Goal: Communication & Community: Answer question/provide support

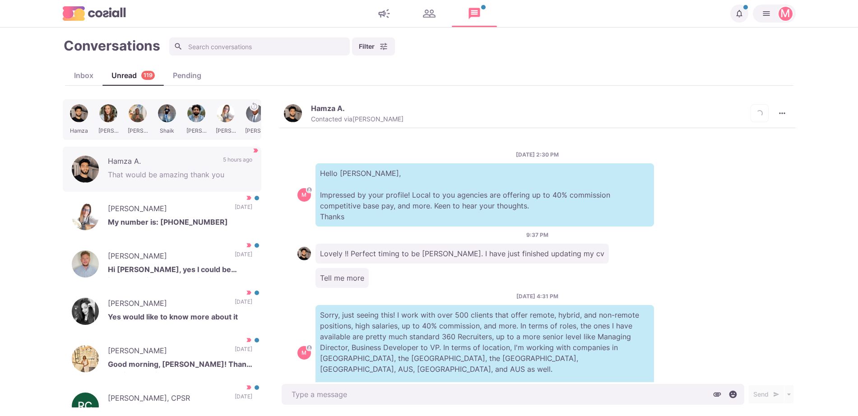
scroll to position [421, 0]
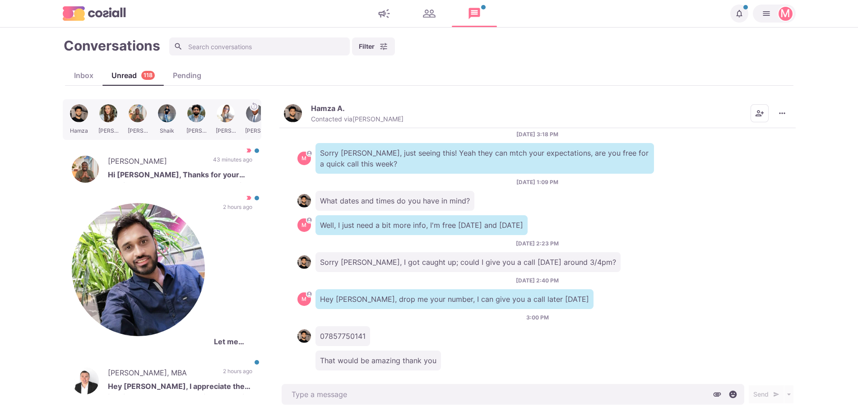
click at [289, 112] on img "button" at bounding box center [293, 113] width 18 height 18
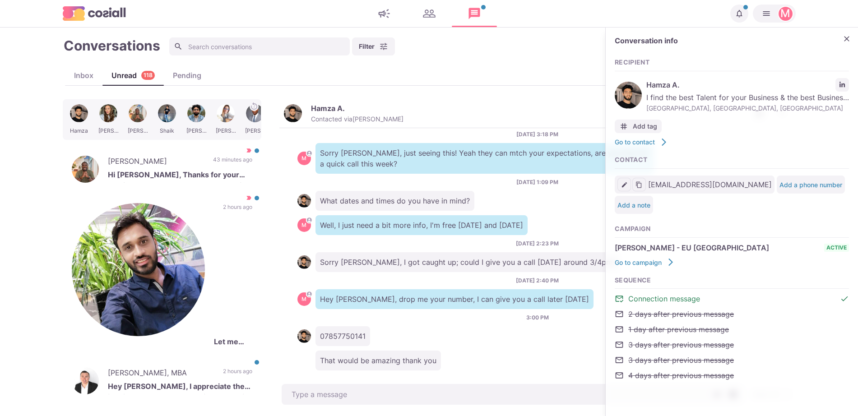
click at [849, 81] on div "Conversation info Recipient Hamza A. I find the best Talent for your Business &…" at bounding box center [731, 213] width 252 height 371
click at [222, 415] on p "3 hours ago" at bounding box center [237, 422] width 30 height 14
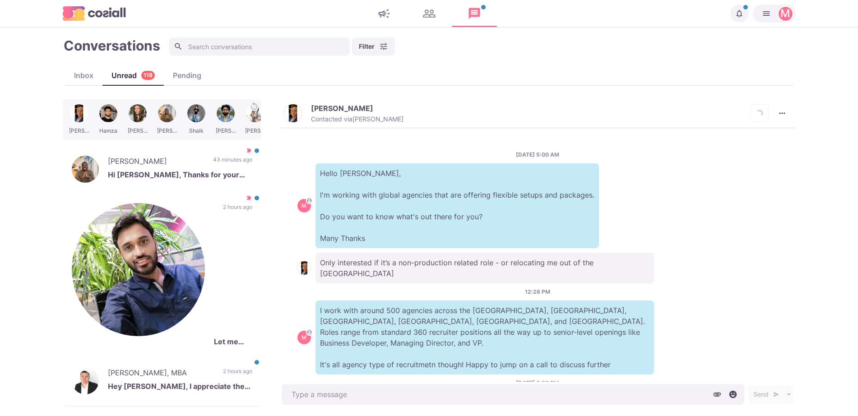
scroll to position [399, 0]
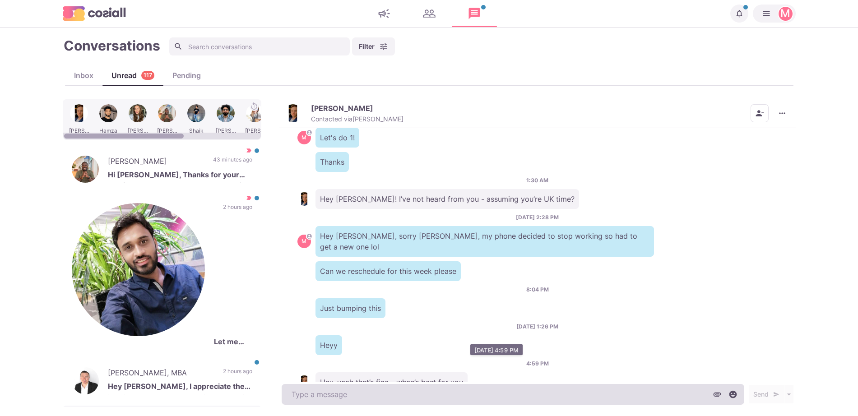
click at [352, 398] on textarea at bounding box center [512, 394] width 462 height 21
type textarea "x"
type textarea "I can"
type textarea "x"
type textarea "I can"
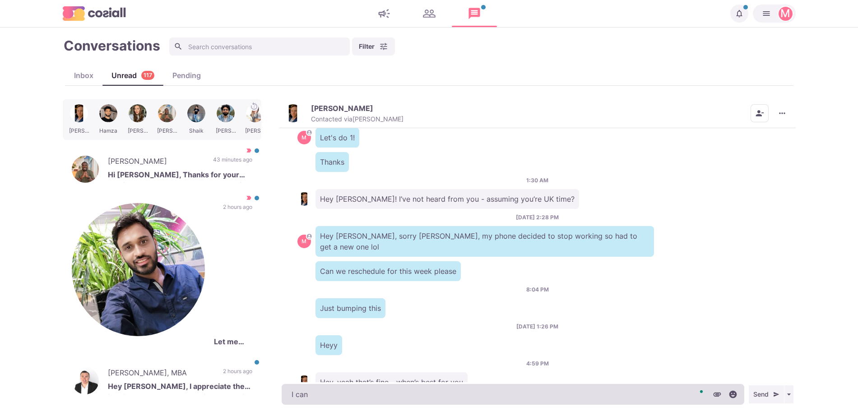
type textarea "x"
type textarea "I can d"
type textarea "x"
type textarea "I can do"
type textarea "x"
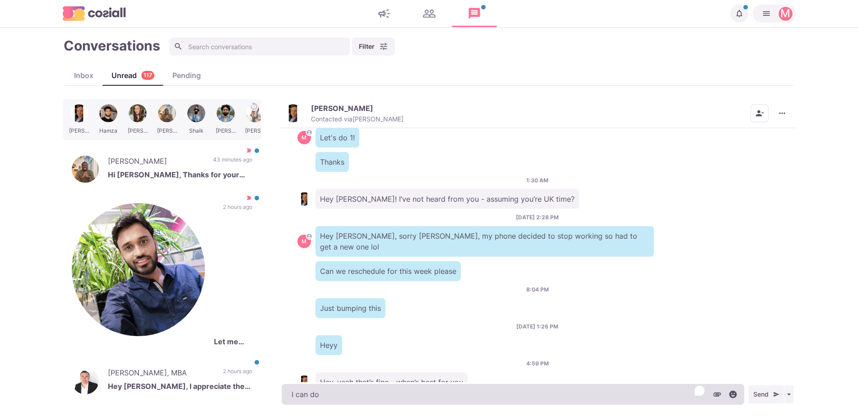
type textarea "I can d"
type textarea "x"
type textarea "I can"
type textarea "x"
type textarea "I can"
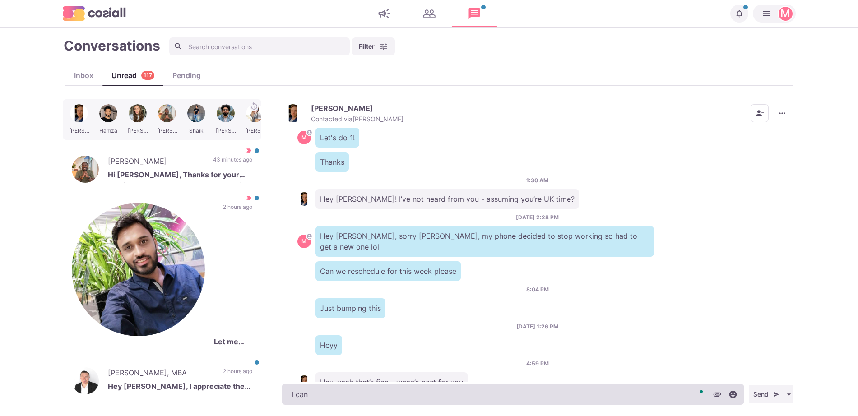
type textarea "x"
type textarea "I ca"
type textarea "x"
type textarea "I c"
type textarea "x"
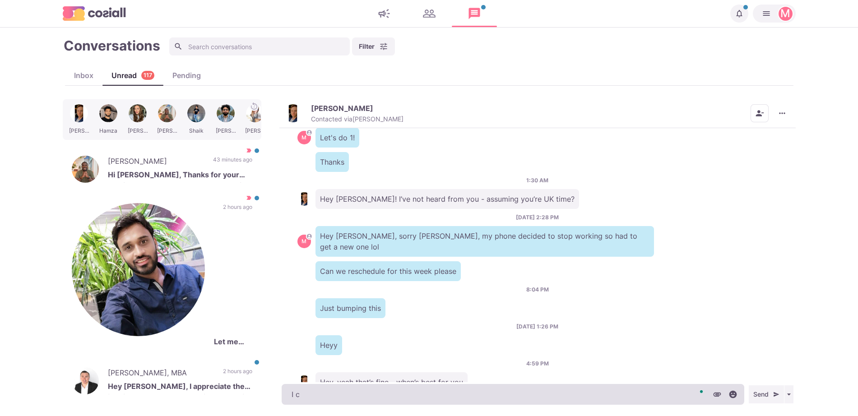
type textarea "I"
type textarea "x"
type textarea "I"
type textarea "x"
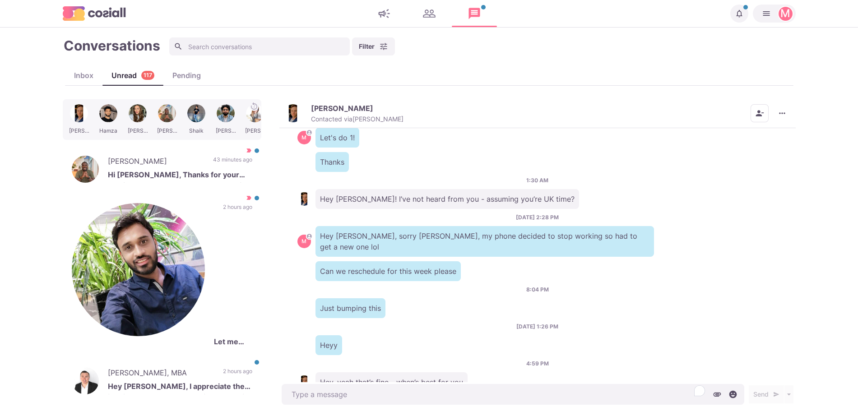
click at [107, 115] on div at bounding box center [108, 119] width 27 height 35
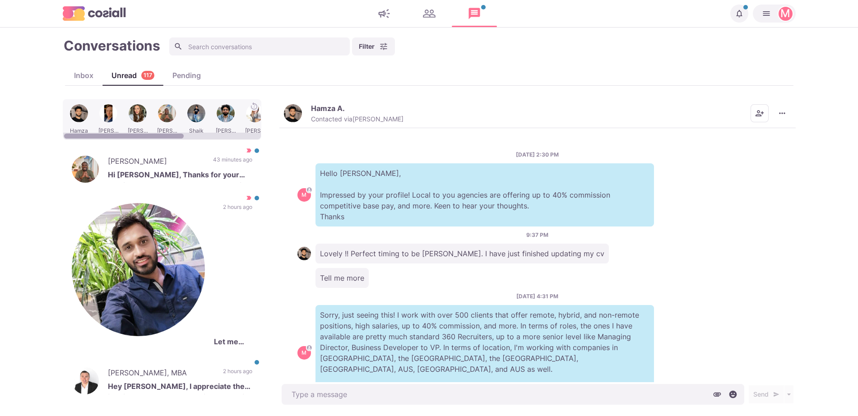
scroll to position [421, 0]
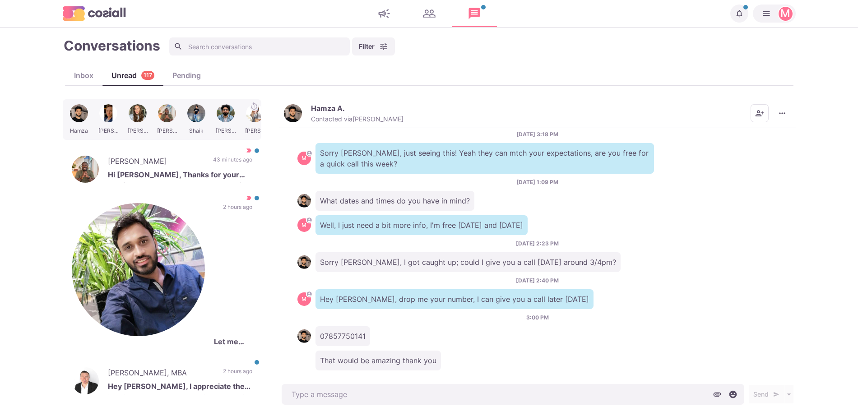
type textarea "x"
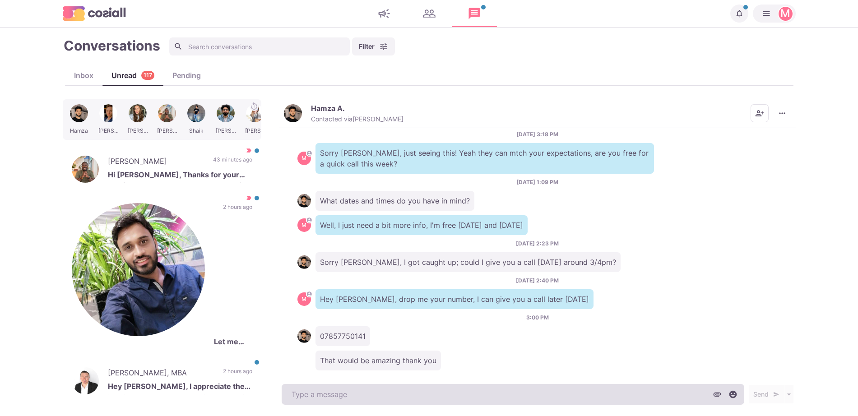
click at [345, 394] on textarea at bounding box center [512, 394] width 462 height 21
type textarea "C"
type textarea "x"
type textarea "Cal"
type textarea "x"
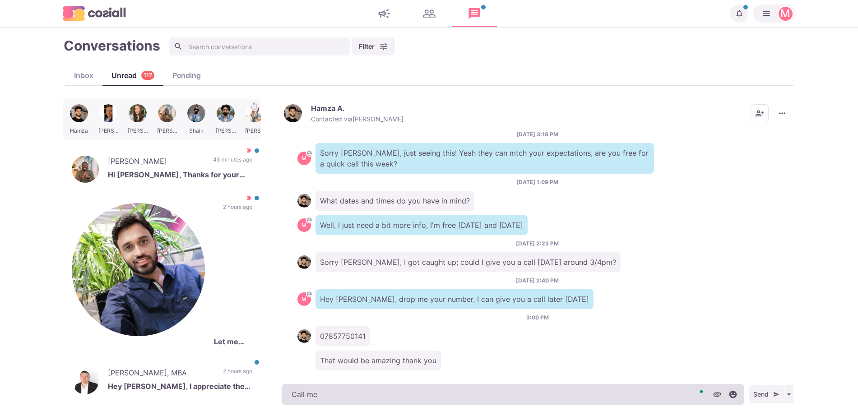
type textarea "Call me"
type textarea "x"
type textarea "Call me b"
type textarea "x"
type textarea "Call me ba"
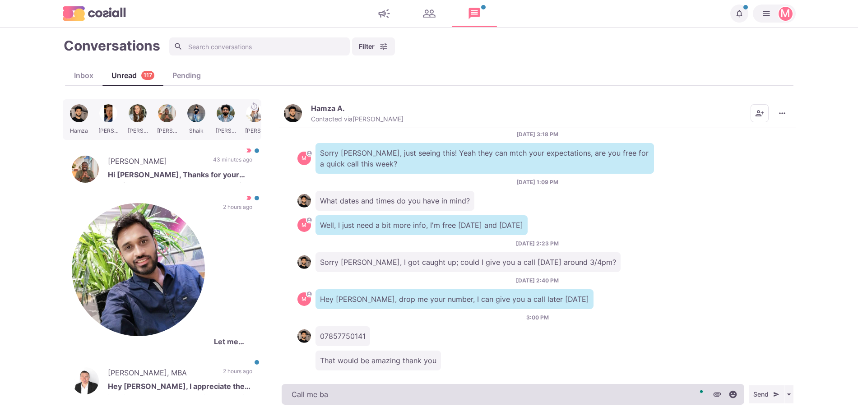
type textarea "x"
type textarea "Call me back"
type textarea "x"
type textarea "Call me back w"
type textarea "x"
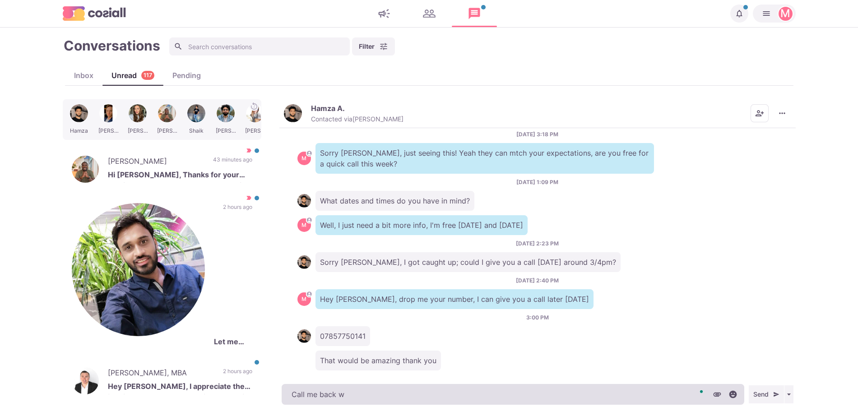
type textarea "Call me back wh"
type textarea "x"
type textarea "Call me back whe"
type textarea "x"
type textarea "Call me back when"
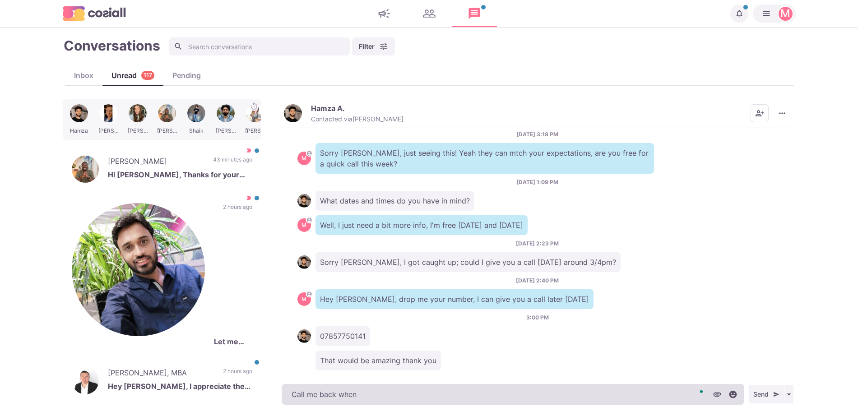
type textarea "x"
type textarea "Call me back when y"
type textarea "x"
type textarea "Call me back when yo"
type textarea "x"
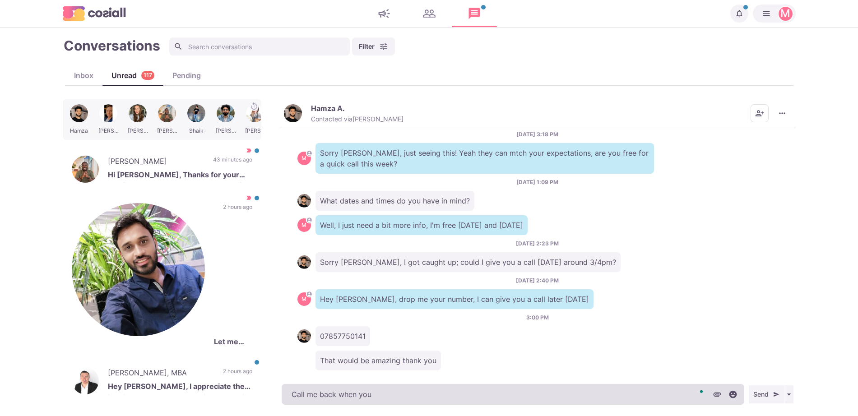
type textarea "Call me back when you"
type textarea "x"
type textarea "Call me back when you c"
type textarea "x"
type textarea "Call me back when you ca"
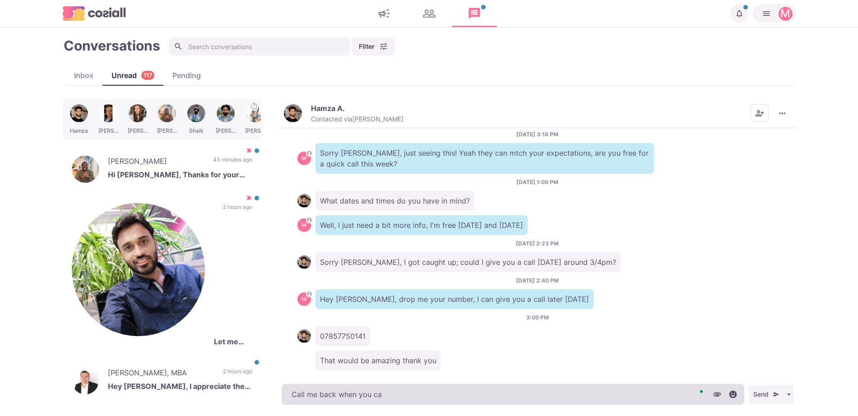
type textarea "x"
type textarea "Call me back when you can"
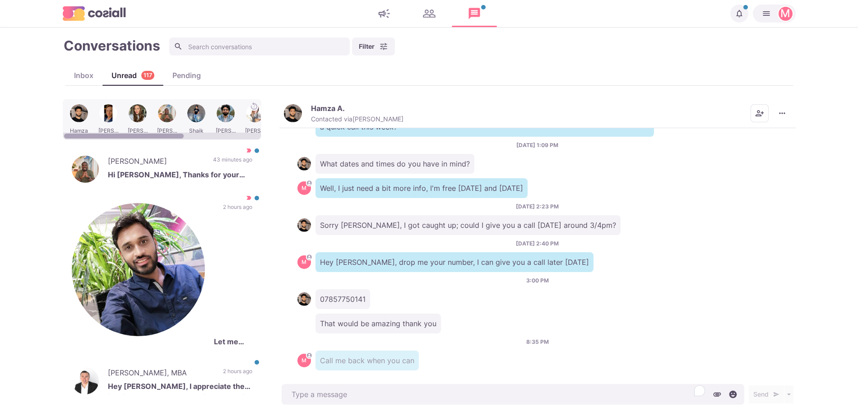
click at [107, 111] on div at bounding box center [108, 119] width 27 height 35
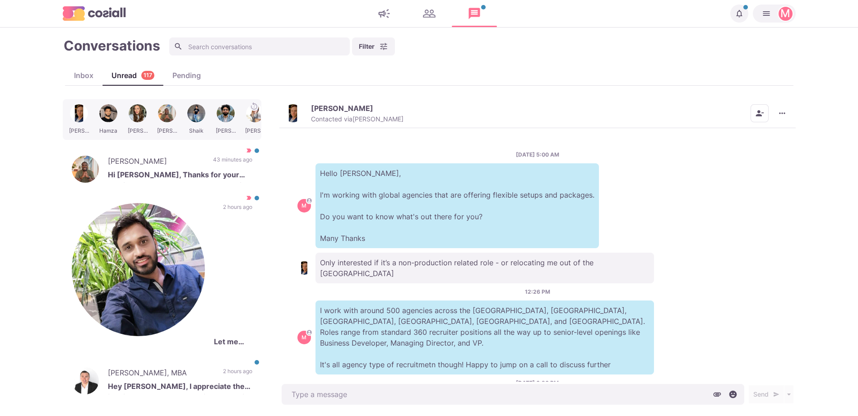
scroll to position [399, 0]
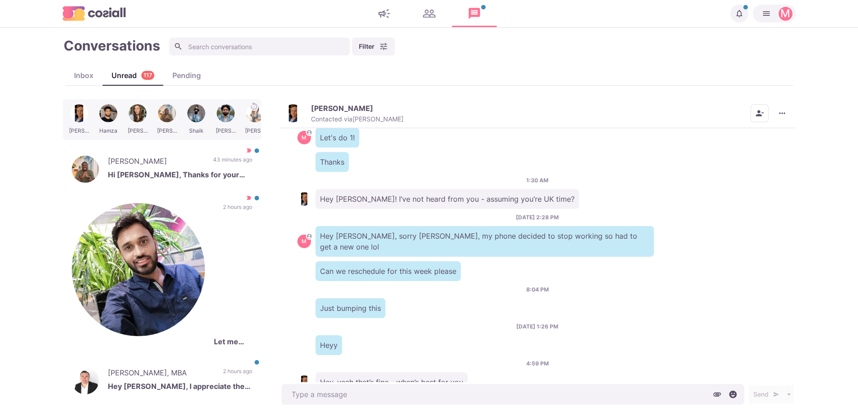
click at [411, 298] on div "Just bumping this" at bounding box center [537, 308] width 480 height 20
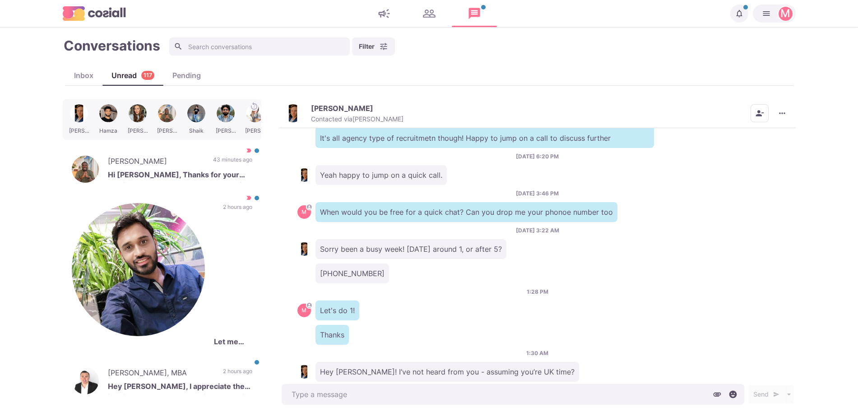
scroll to position [219, 0]
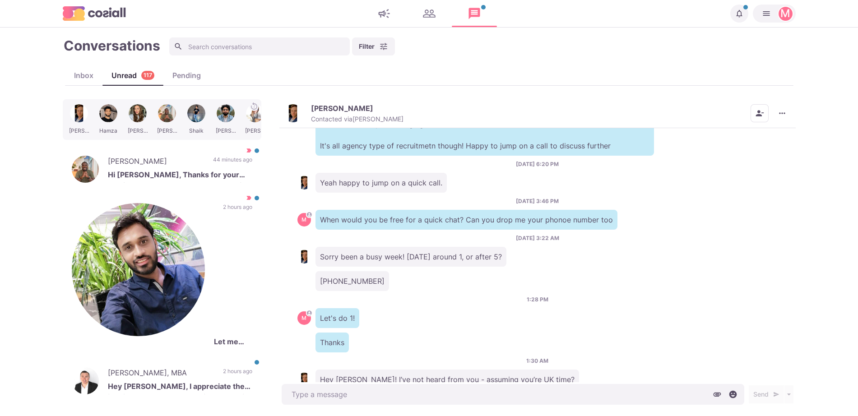
click at [304, 118] on button "[PERSON_NAME] Contacted via [PERSON_NAME]" at bounding box center [344, 113] width 120 height 19
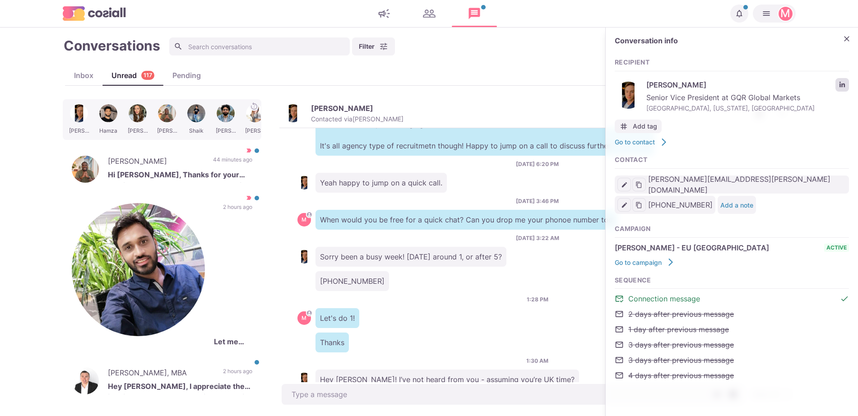
click at [843, 87] on icon "LinkedIn profile link" at bounding box center [842, 85] width 6 height 6
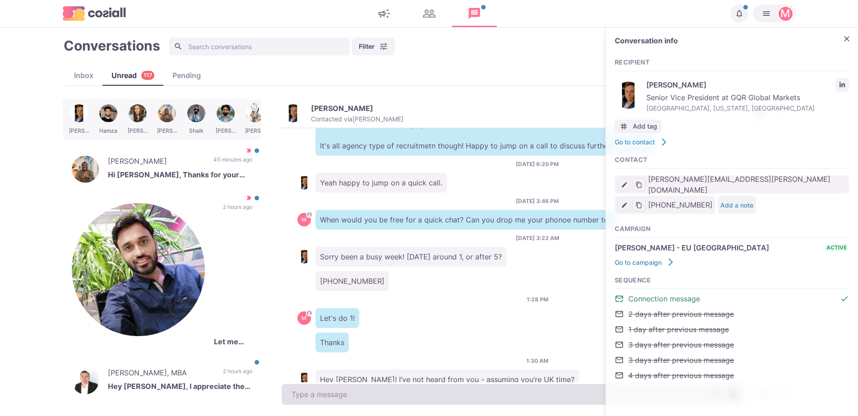
click at [321, 395] on textarea at bounding box center [512, 394] width 462 height 21
type textarea "x"
type textarea "W"
type textarea "x"
type textarea "Wh"
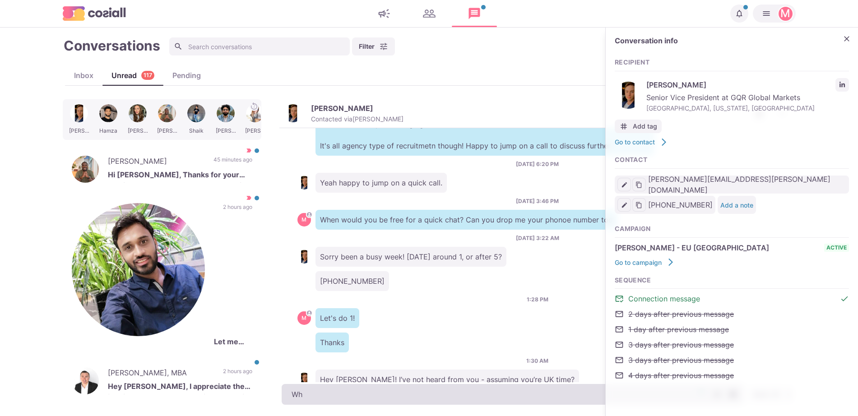
type textarea "x"
type textarea "What"
type textarea "x"
type textarea "Whate"
type textarea "x"
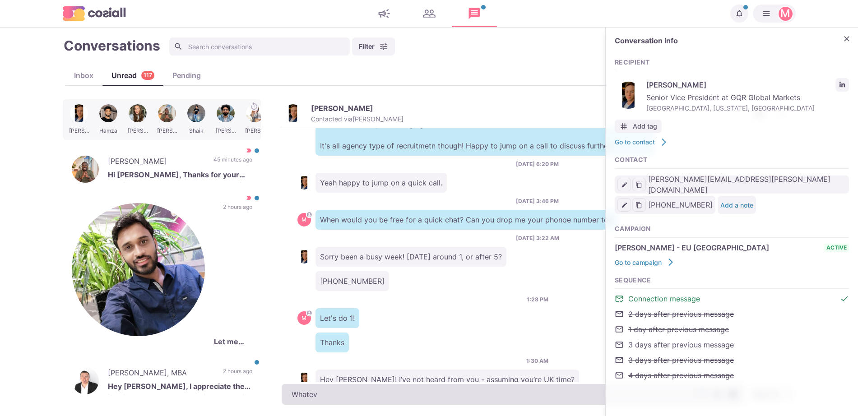
type textarea "Whateve"
type textarea "x"
type textarea "Whatever works f"
type textarea "x"
type textarea "Whatever works for yo"
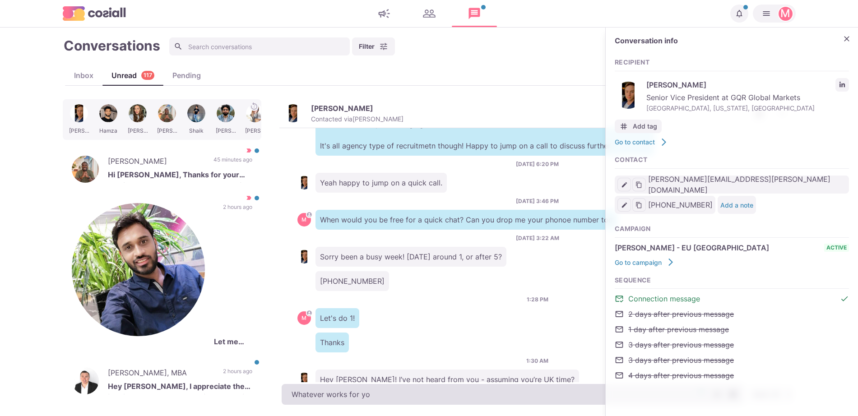
type textarea "x"
type textarea "Whatever works for you"
type textarea "x"
type textarea "Whatever works for you"
type textarea "x"
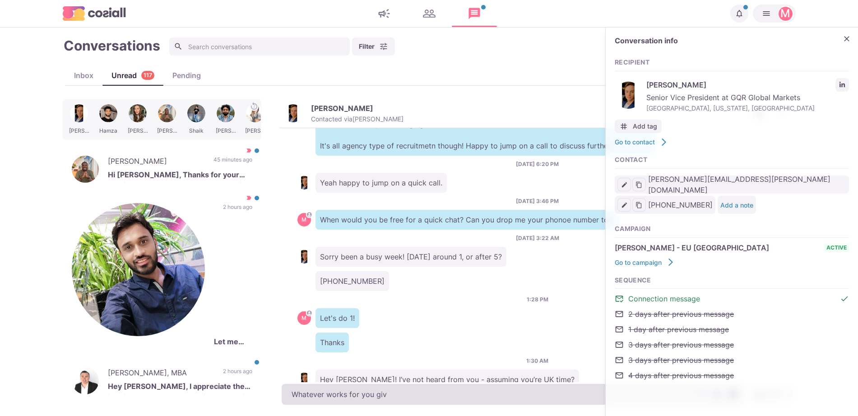
type textarea "Whatever works for you give"
type textarea "x"
type textarea "Whatever works for you give"
type textarea "x"
type textarea "Whatever works for you give ma"
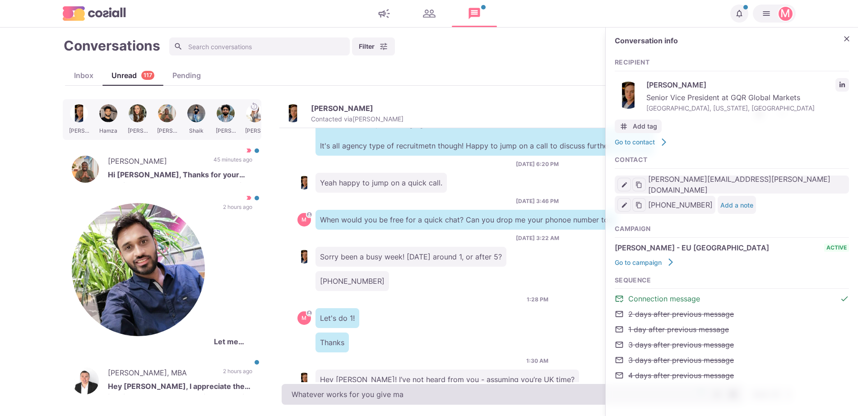
type textarea "x"
type textarea "Whatever works for you give ma"
type textarea "x"
type textarea "Whatever works for you give me a call"
type textarea "x"
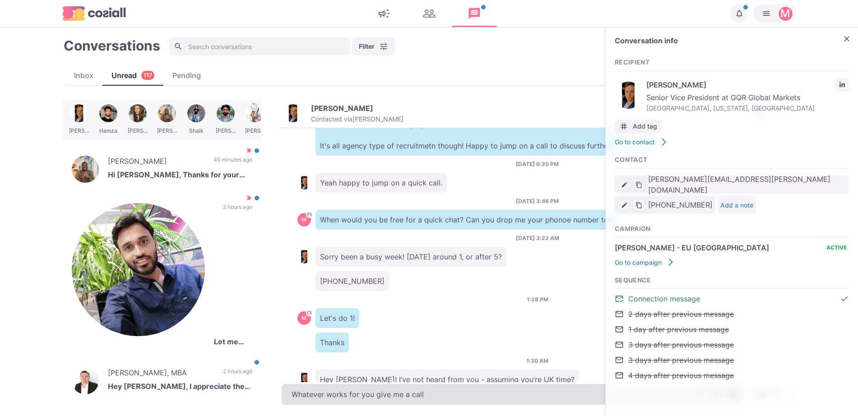
type textarea "Whatever works for you give me a call"
type textarea "x"
type textarea "Whatever works for you give me a call ba"
type textarea "x"
type textarea "Whatever works for you give me a call bac"
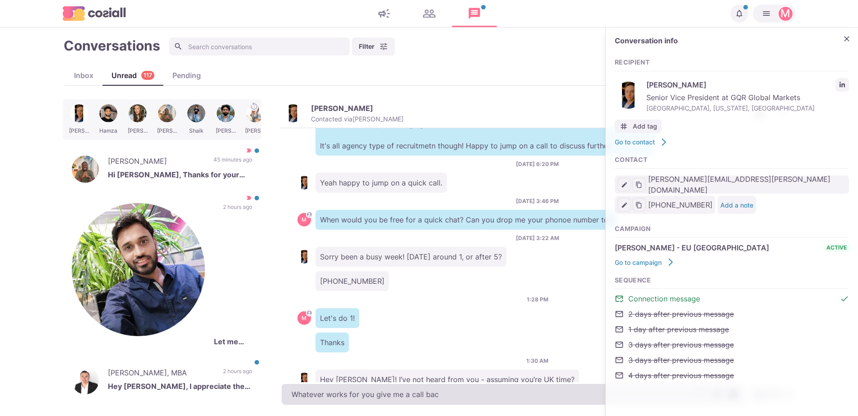
type textarea "x"
type textarea "Whatever works for you give me a call back"
type textarea "x"
type textarea "Whatever works for you give me a call back o"
type textarea "x"
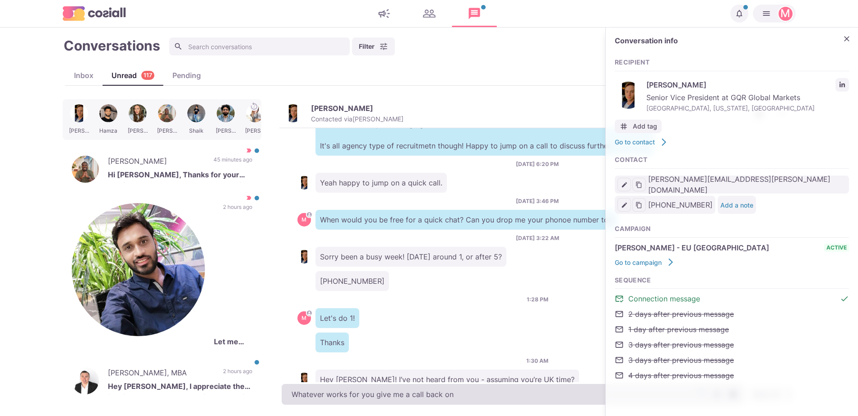
type textarea "Whatever works for you give me a call back on"
type textarea "x"
type textarea "Whatever works for you give me a call back on this"
type textarea "x"
type textarea "Whatever works for you give me a call back on this"
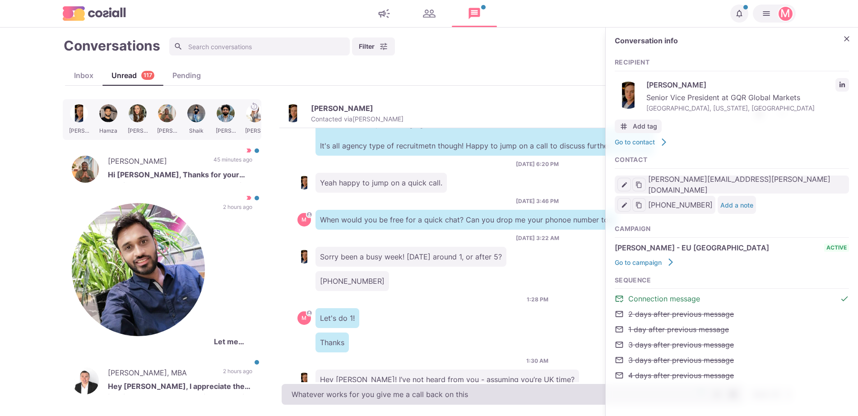
type textarea "x"
type textarea "Whatever works for you give me a call back on this n"
type textarea "x"
type textarea "Whatever works for you give me a call back on this nu"
type textarea "x"
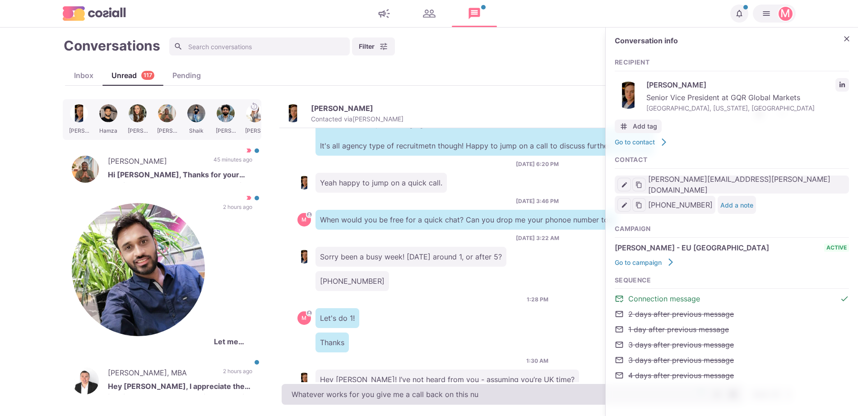
type textarea "Whatever works for you give me a call back on this num"
type textarea "x"
type textarea "Whatever works for you give me a call back on this numbe"
type textarea "x"
type textarea "Whatever works for you give me a call back on this numbe"
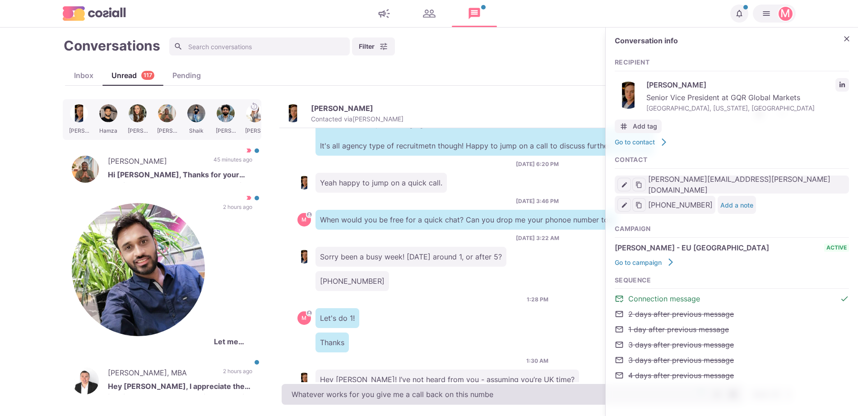
click at [322, 394] on textarea "Whatever works for you give me a call back on this numbe" at bounding box center [512, 394] width 462 height 21
type textarea "x"
type textarea "[DEMOGRAPHIC_DATA]"
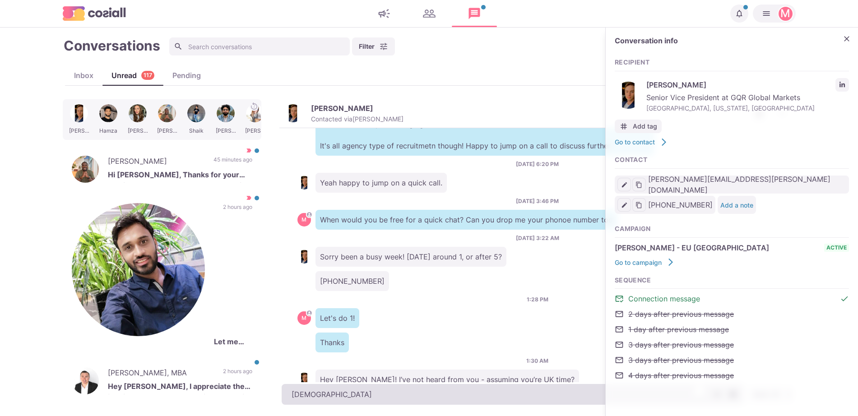
type textarea "x"
type textarea "Just"
type textarea "x"
type textarea "Just"
type textarea "x"
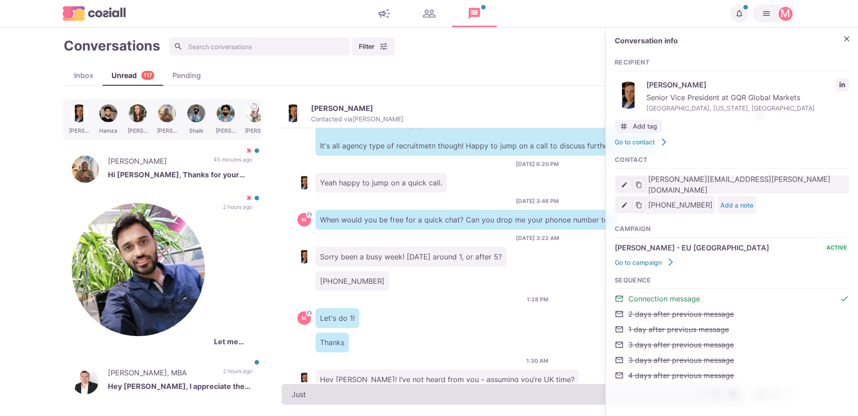
type textarea "Just t"
type textarea "x"
type textarea "Just tr"
type textarea "x"
type textarea "Just trie"
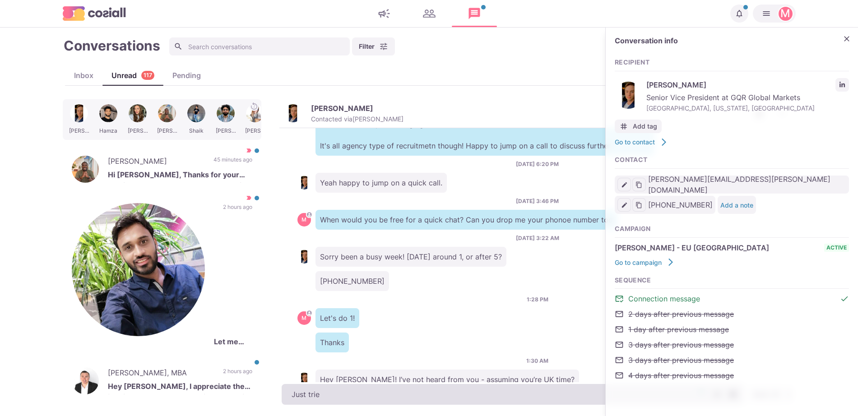
type textarea "x"
type textarea "Just tried"
type textarea "x"
type textarea "Just tried cal"
type textarea "x"
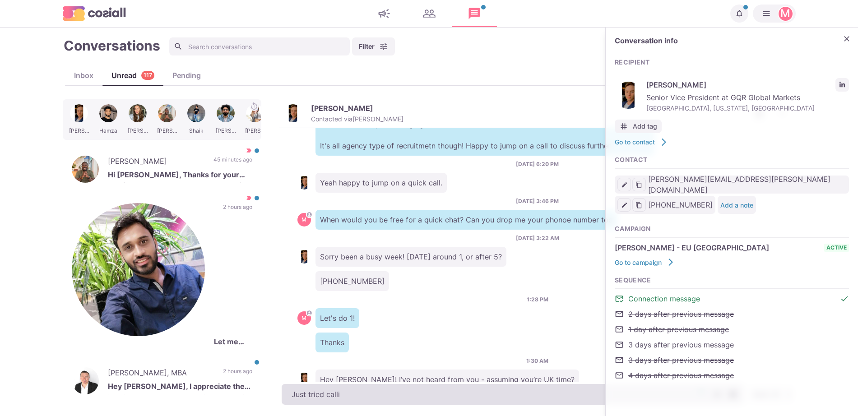
type textarea "Just tried callin"
type textarea "x"
type textarea "Just tried calling"
type textarea "x"
type textarea "Just tried calling yo"
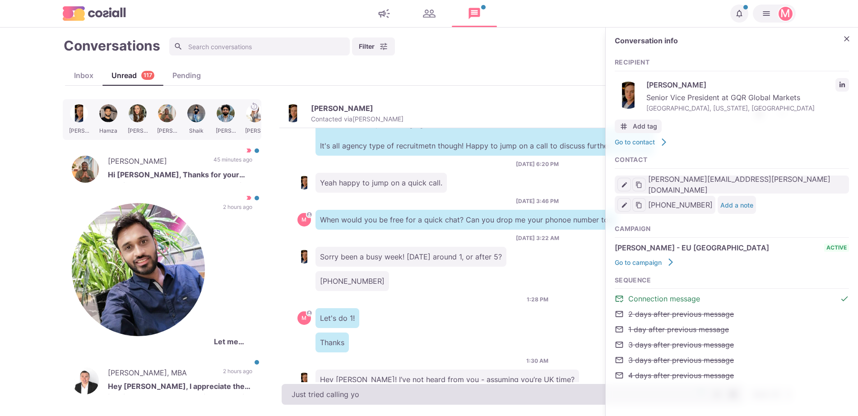
type textarea "x"
type textarea "Just tried calling you,"
type textarea "x"
type textarea "Just tried calling you, c"
type textarea "x"
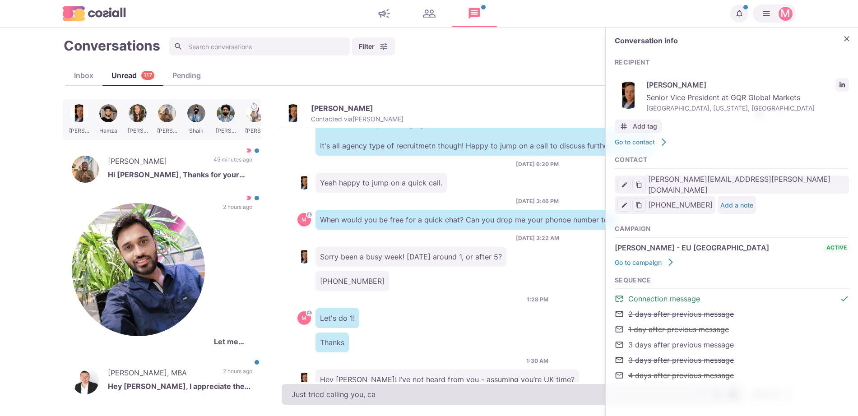
type textarea "Just tried calling you, cal"
type textarea "x"
type textarea "Just tried calling you, call"
type textarea "x"
type textarea "Just tried calling you, call m"
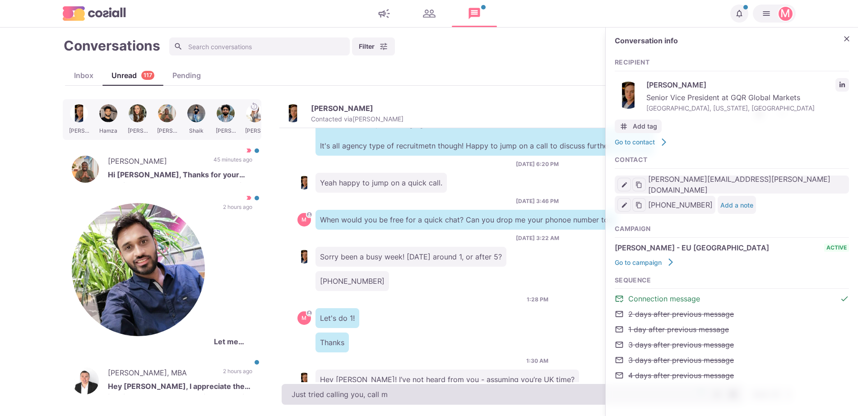
type textarea "x"
type textarea "Just tried calling you, call me"
type textarea "x"
type textarea "Just tried calling you, call me back o"
type textarea "x"
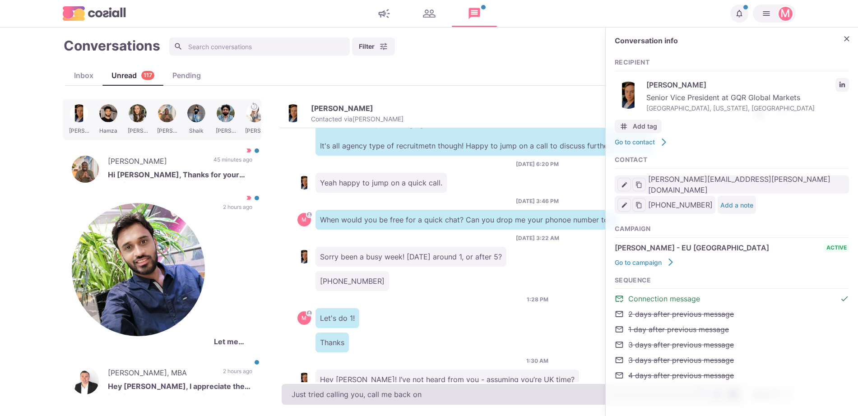
type textarea "Just tried calling you, call me back o"
type textarea "x"
type textarea "Just tried calling you, call me back wh"
type textarea "x"
type textarea "Just tried calling you, call me back whe"
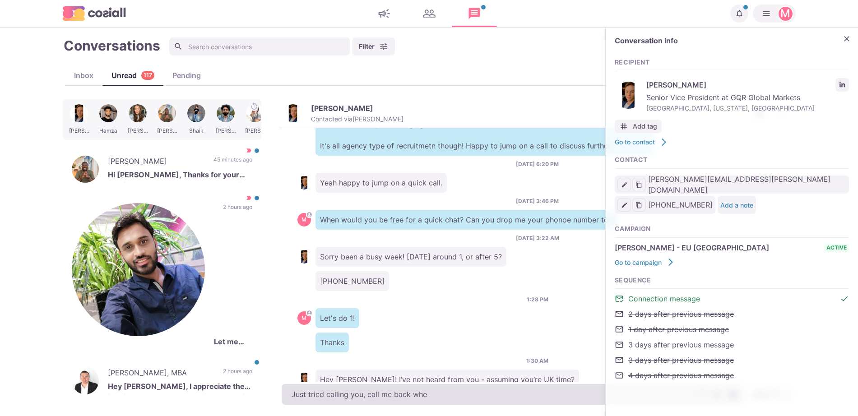
type textarea "x"
type textarea "Just tried calling you, call me back when you"
type textarea "x"
type textarea "Just tried calling you, call me back when you"
type textarea "x"
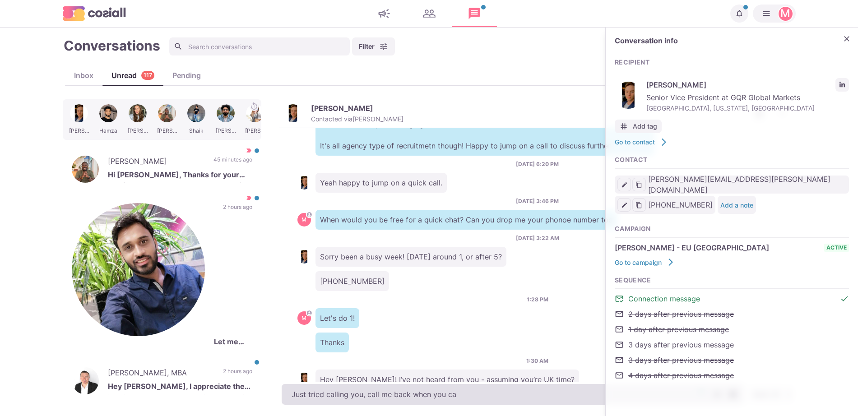
type textarea "Just tried calling you, call me back when you can"
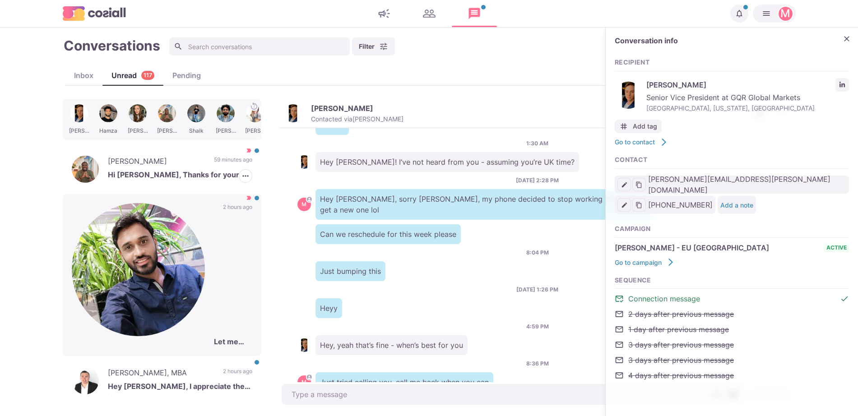
click at [220, 358] on div "[PERSON_NAME], MBA Hey [PERSON_NAME], I appreciate the inquiry! However, I am n…" at bounding box center [162, 380] width 198 height 45
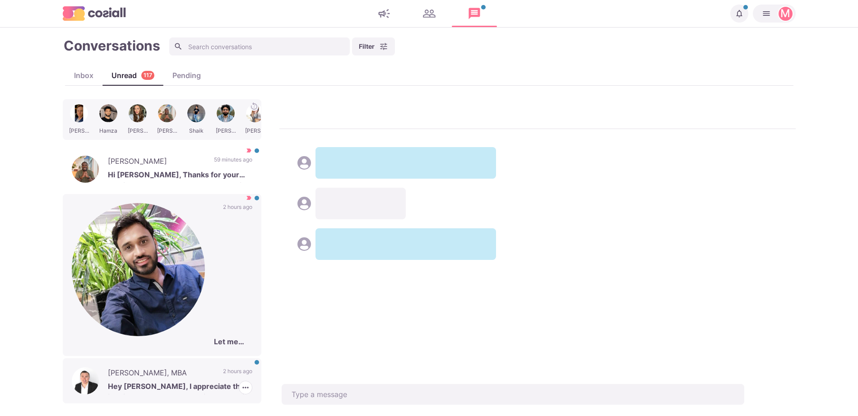
click at [217, 336] on p "Let me know details" at bounding box center [233, 341] width 38 height 11
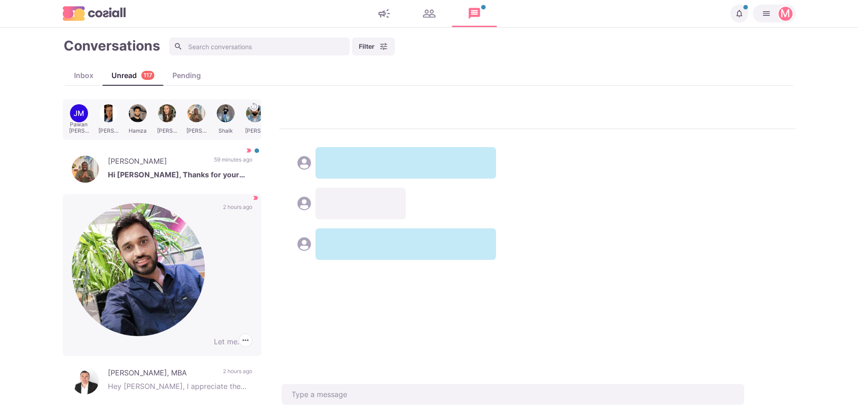
click at [235, 215] on p "2 hours ago" at bounding box center [237, 269] width 29 height 133
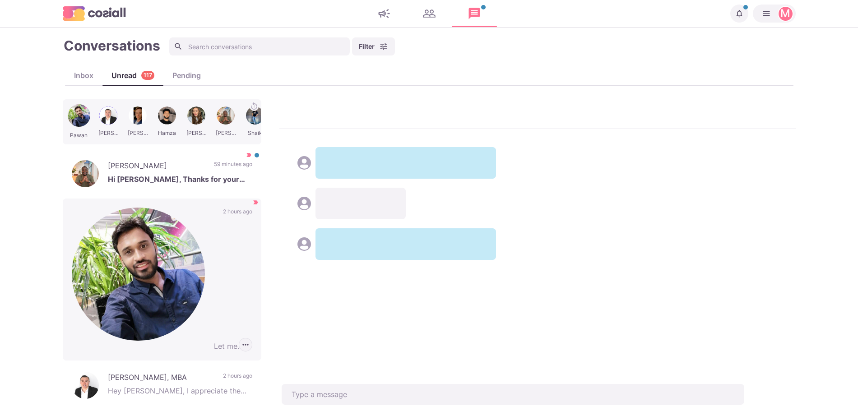
click at [239, 338] on button "button" at bounding box center [246, 345] width 14 height 14
click at [229, 255] on button "Mark as Not Important" at bounding box center [208, 262] width 88 height 14
click at [182, 372] on p "[PERSON_NAME], MBA" at bounding box center [161, 379] width 106 height 14
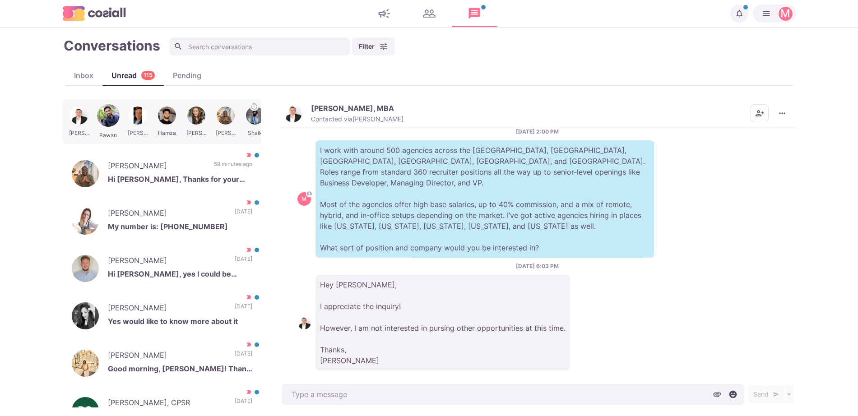
scroll to position [18, 0]
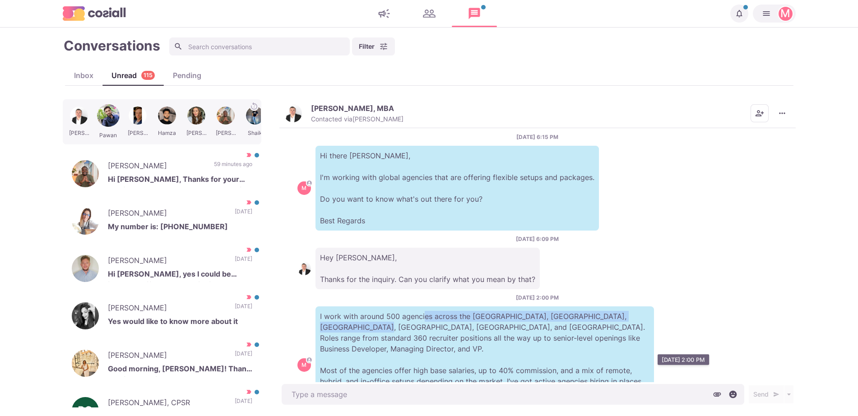
drag, startPoint x: 349, startPoint y: 164, endPoint x: 423, endPoint y: 309, distance: 163.2
click at [423, 309] on p "I work with around 500 agencies across the [GEOGRAPHIC_DATA], [GEOGRAPHIC_DATA]…" at bounding box center [484, 364] width 338 height 117
type textarea "x"
